Goal: Use online tool/utility: Utilize a website feature to perform a specific function

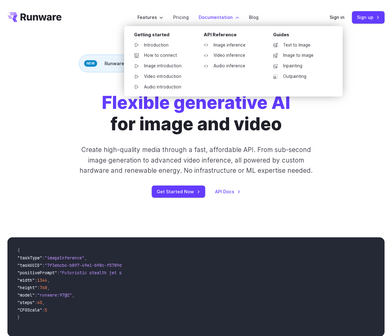
click at [210, 13] on li "Documentation Getting started Introduction How to connect Image introduction Vi…" at bounding box center [219, 17] width 50 height 17
click at [227, 49] on link "Image inference" at bounding box center [231, 45] width 65 height 9
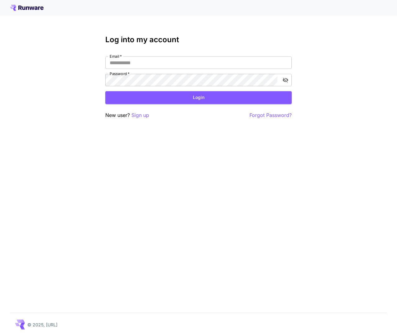
type input "**********"
click at [142, 95] on button "Login" at bounding box center [198, 97] width 186 height 13
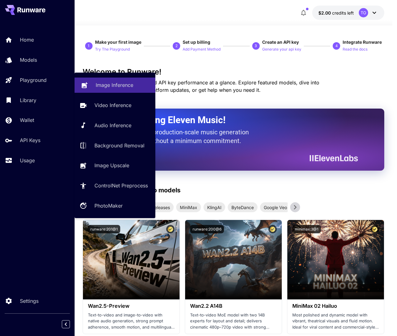
click at [97, 82] on p "Image Inference" at bounding box center [115, 84] width 38 height 7
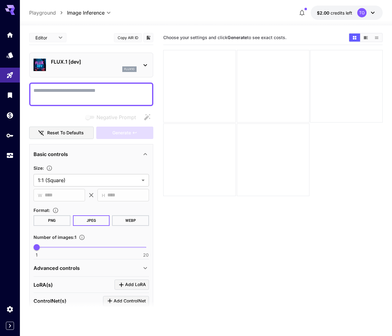
click at [102, 71] on div "flux1d" at bounding box center [94, 69] width 86 height 6
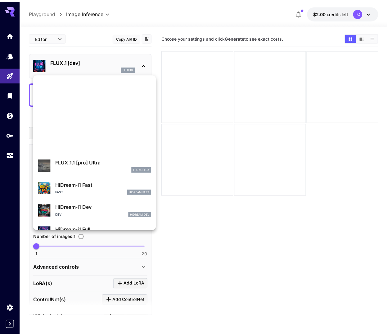
scroll to position [432, 0]
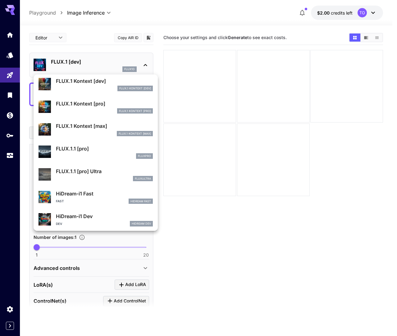
click at [71, 54] on div at bounding box center [198, 168] width 397 height 336
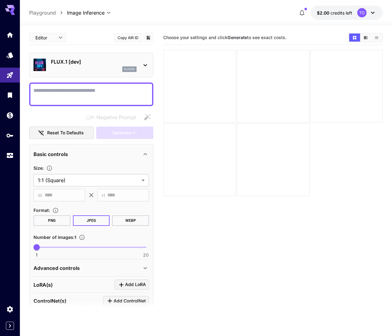
click at [89, 64] on p "FLUX.1 [dev]" at bounding box center [94, 61] width 86 height 7
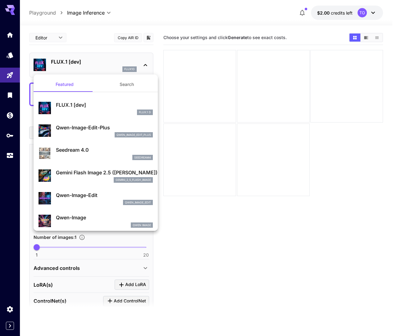
click at [116, 84] on button "Search" at bounding box center [127, 84] width 62 height 15
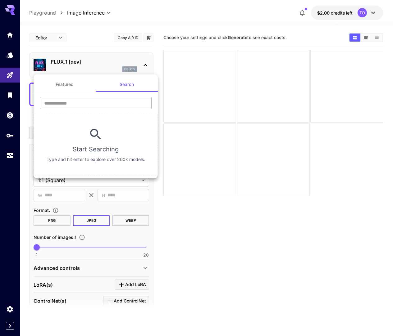
click at [97, 102] on input "text" at bounding box center [96, 103] width 112 height 12
type input "*"
type input "*****"
click at [84, 42] on div at bounding box center [198, 168] width 397 height 336
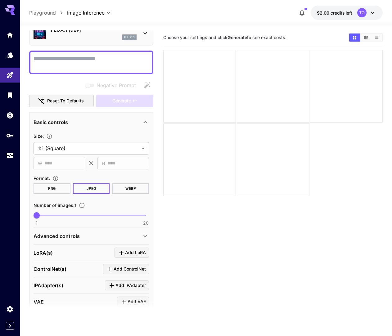
scroll to position [93, 0]
